Goal: Task Accomplishment & Management: Use online tool/utility

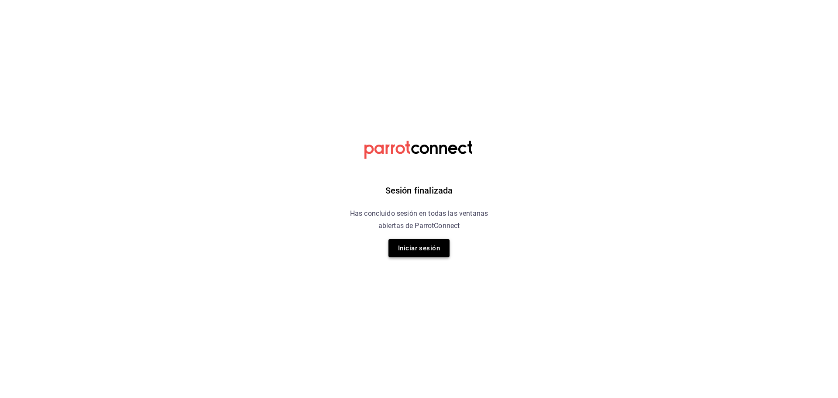
click at [446, 243] on button "Iniciar sesión" at bounding box center [419, 248] width 61 height 18
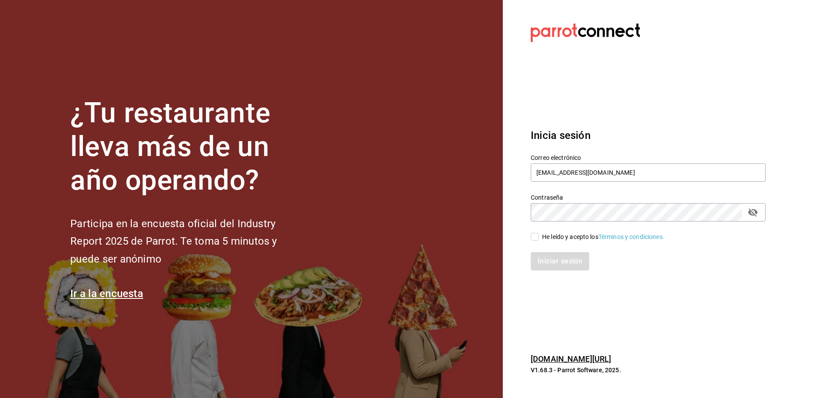
click at [546, 235] on div "He leído y acepto los Términos y condiciones." at bounding box center [603, 236] width 122 height 9
click at [539, 235] on input "He leído y acepto los Términos y condiciones." at bounding box center [535, 237] width 8 height 8
checkbox input "true"
click at [558, 267] on button "Iniciar sesión" at bounding box center [560, 261] width 59 height 18
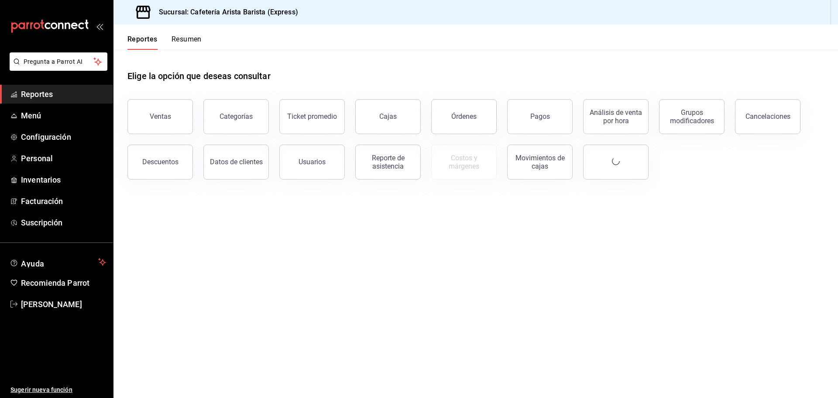
click at [188, 44] on button "Resumen" at bounding box center [187, 42] width 30 height 15
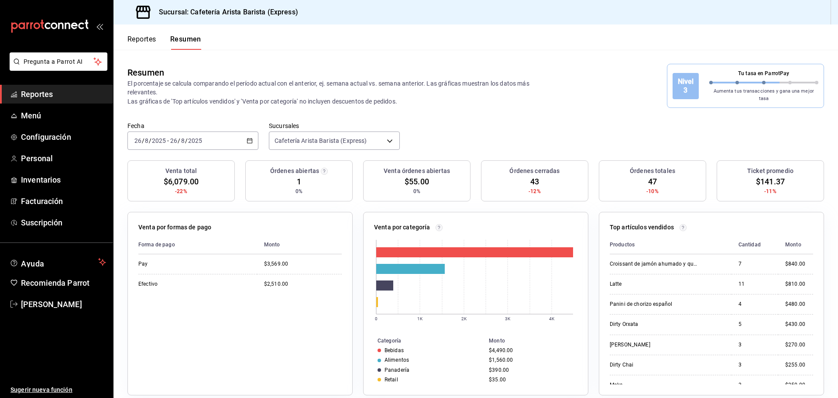
click at [624, 125] on div "Fecha 2025-08-26 26 / 8 / 2025 - 2025-08-26 26 / 8 / 2025 Sucursales Cafetería …" at bounding box center [476, 141] width 725 height 38
click at [145, 45] on button "Reportes" at bounding box center [142, 42] width 29 height 15
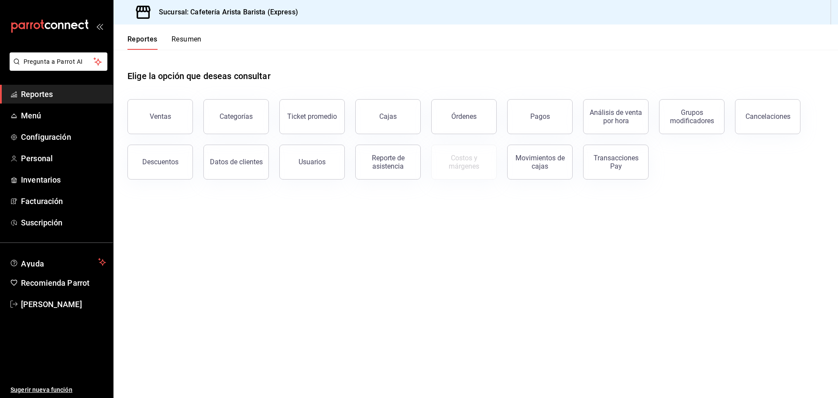
click at [472, 115] on div "Órdenes" at bounding box center [463, 116] width 25 height 8
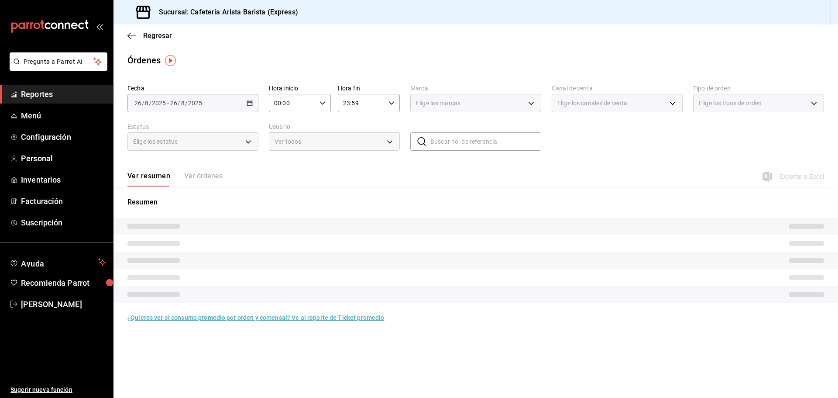
click at [204, 175] on div "Ver resumen Ver órdenes" at bounding box center [175, 179] width 95 height 15
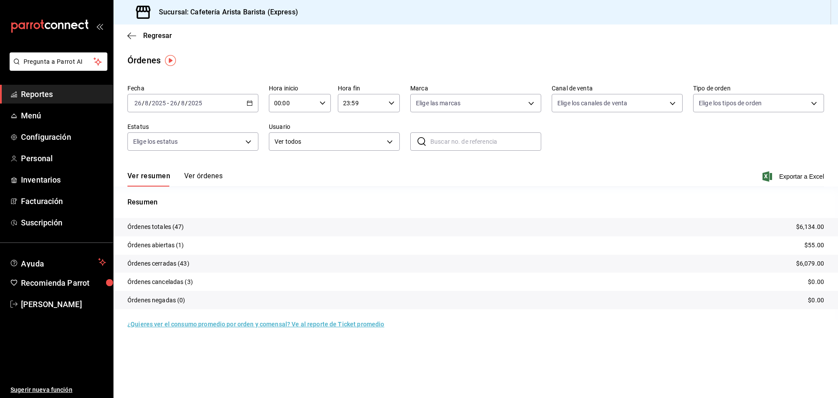
click at [213, 174] on button "Ver órdenes" at bounding box center [203, 179] width 38 height 15
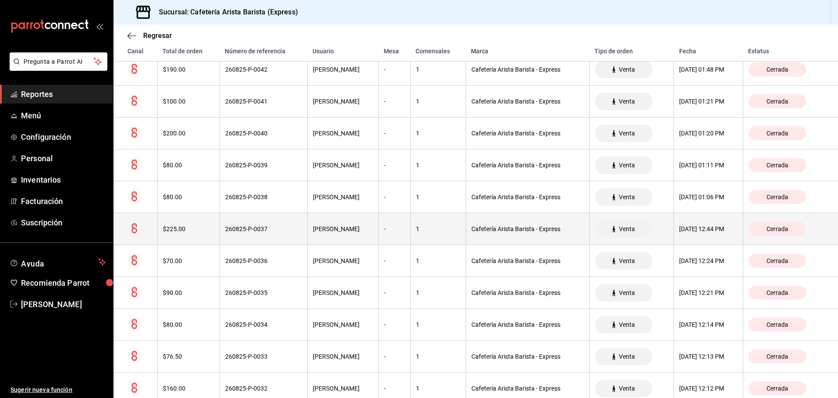
scroll to position [349, 0]
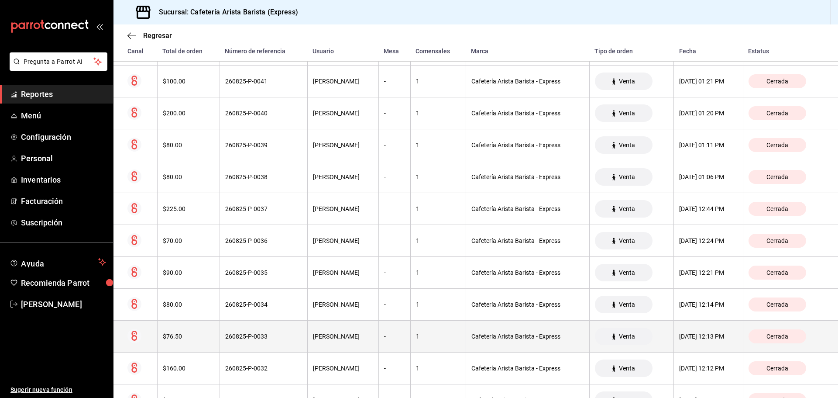
click at [319, 333] on div "Angela Jimena Carrillo" at bounding box center [343, 336] width 60 height 7
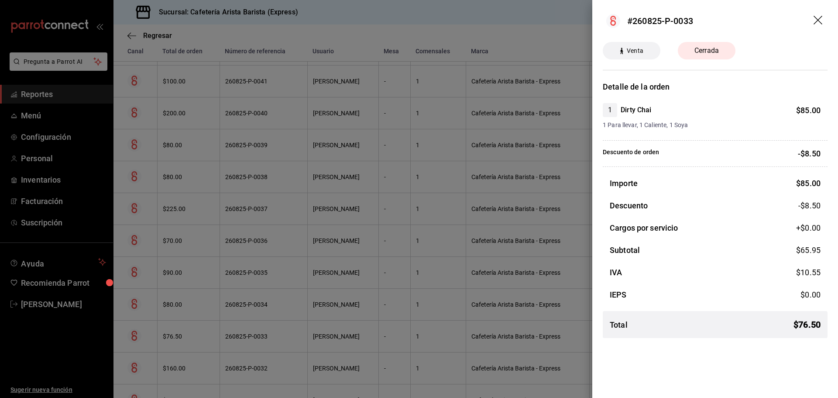
click at [319, 333] on div at bounding box center [419, 199] width 838 height 398
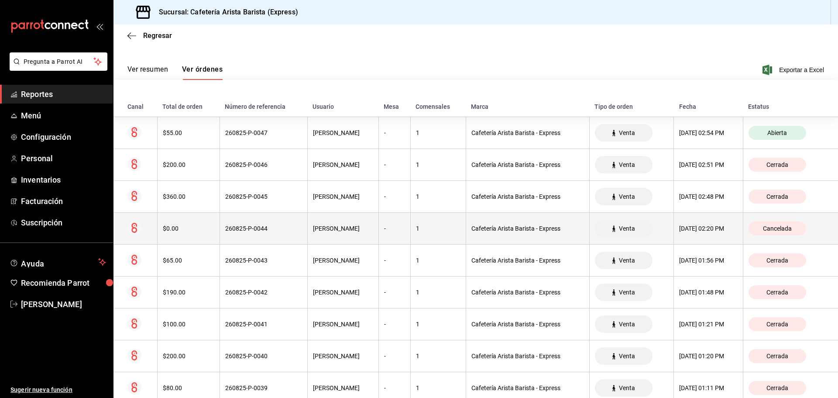
scroll to position [87, 0]
